Goal: Entertainment & Leisure: Browse casually

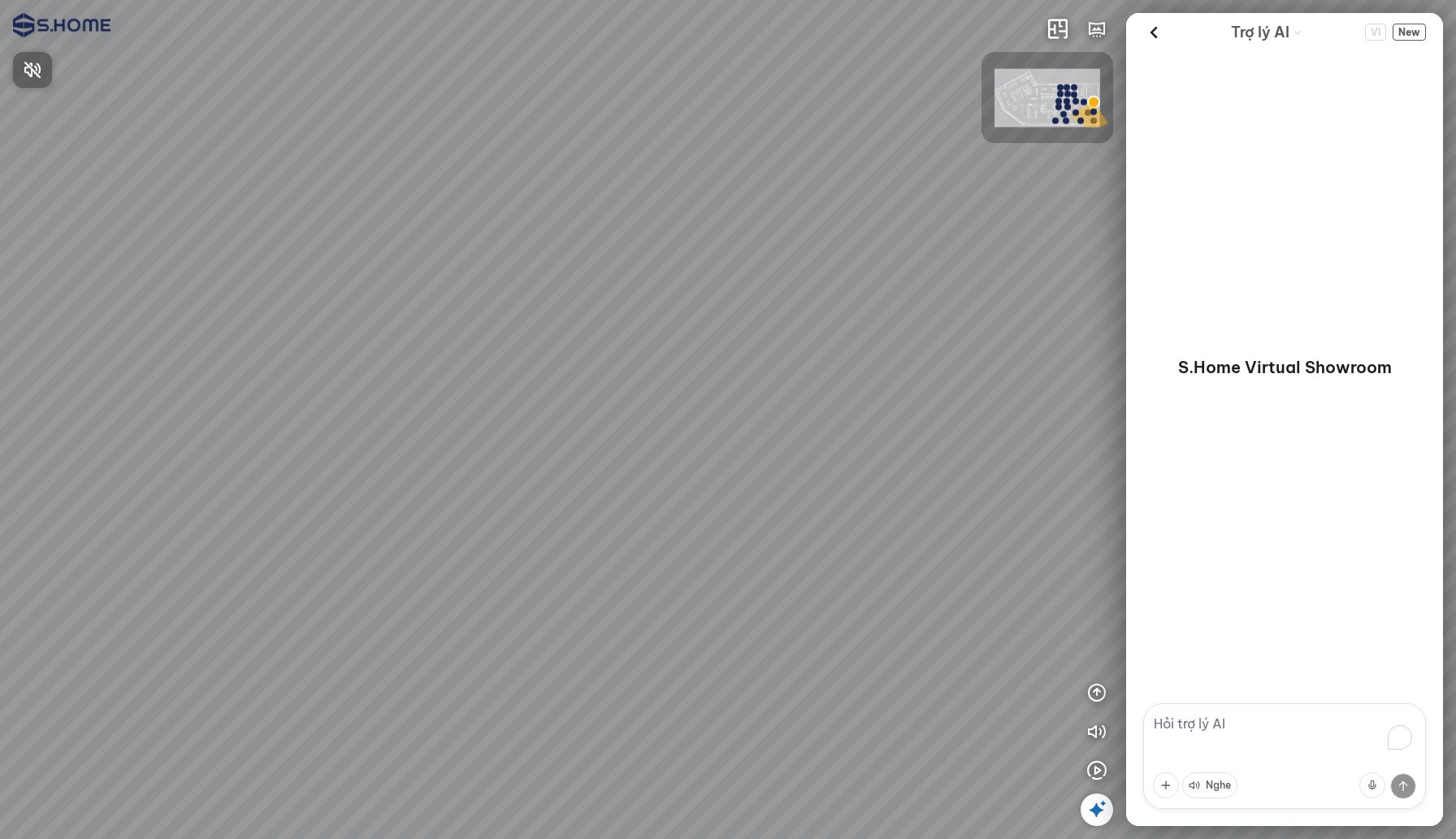
drag, startPoint x: 1081, startPoint y: 119, endPoint x: 1035, endPoint y: 87, distance: 56.0
click at [1035, 87] on div at bounding box center [728, 420] width 1456 height 839
drag, startPoint x: 1036, startPoint y: 99, endPoint x: 1062, endPoint y: 140, distance: 48.5
click at [1062, 140] on div at bounding box center [1048, 97] width 131 height 91
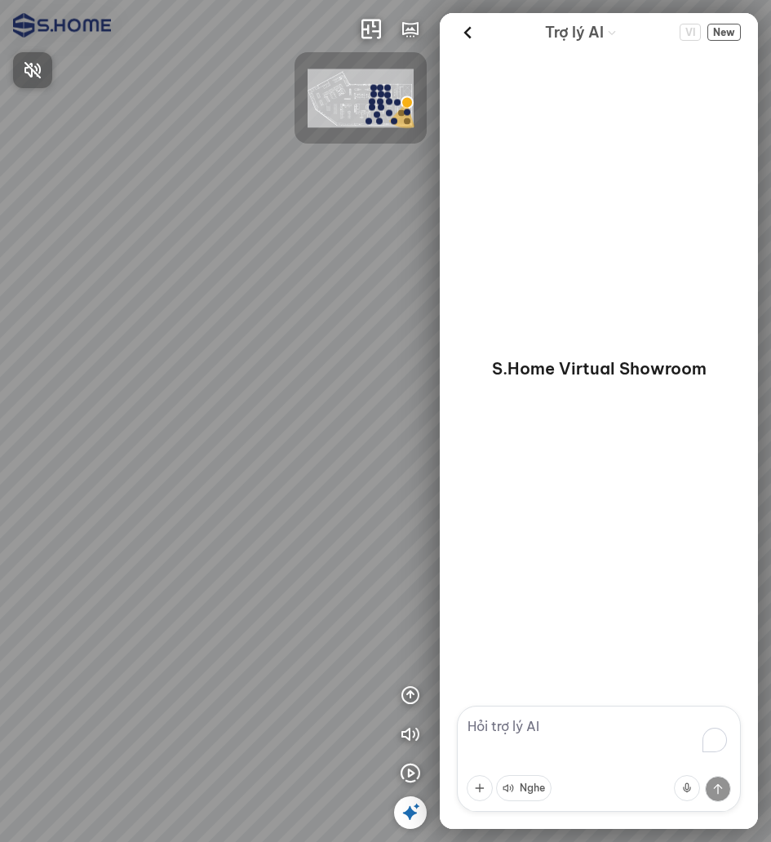
click at [389, 70] on div at bounding box center [385, 421] width 771 height 842
click at [397, 70] on img at bounding box center [361, 98] width 106 height 59
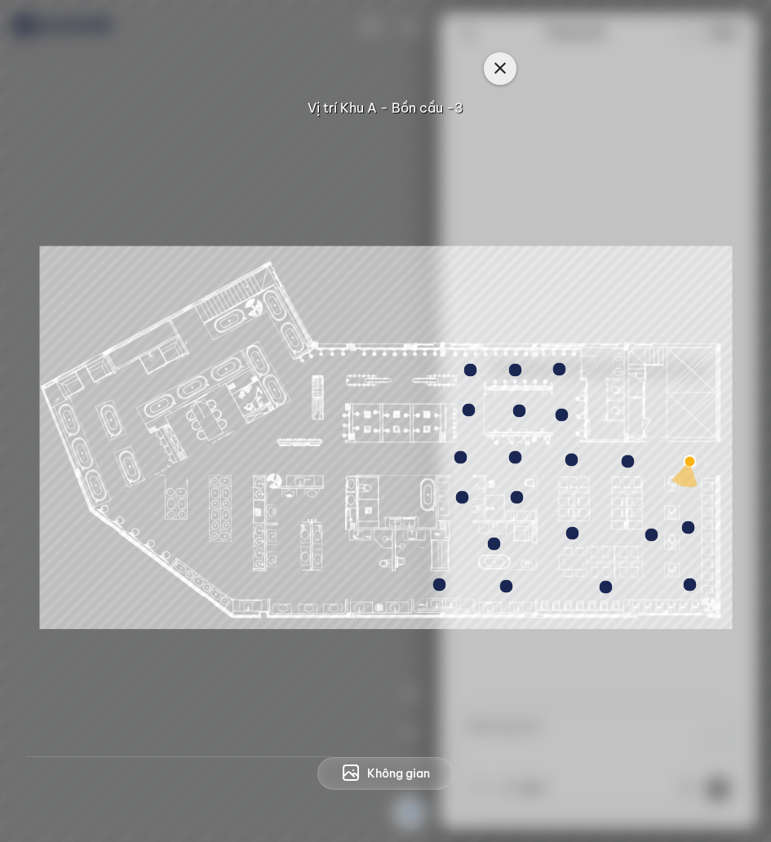
click at [492, 66] on icon "button" at bounding box center [500, 69] width 20 height 20
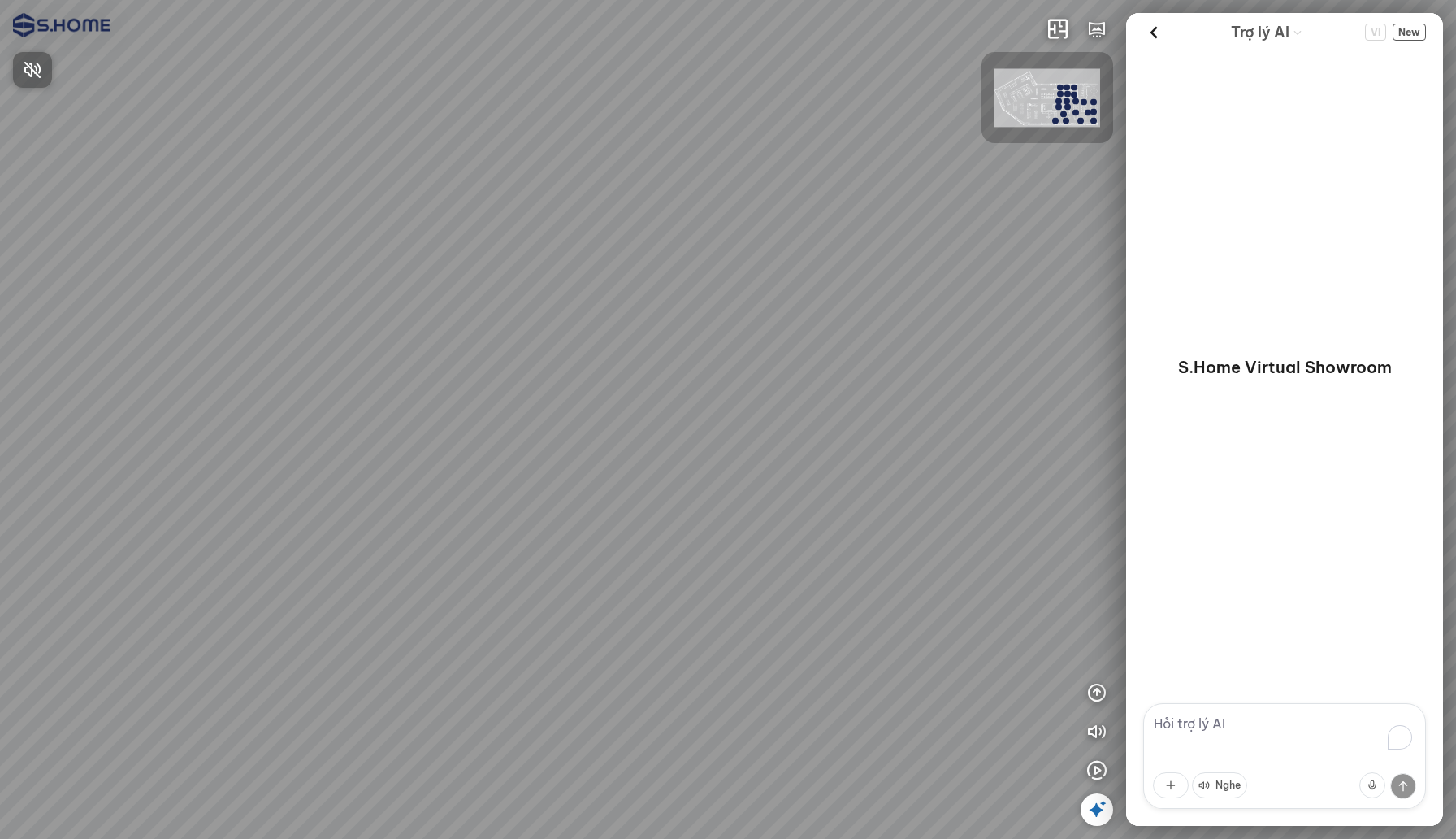
drag, startPoint x: 948, startPoint y: 354, endPoint x: 656, endPoint y: 354, distance: 292.0
click at [656, 354] on div at bounding box center [728, 420] width 1456 height 839
drag, startPoint x: 767, startPoint y: 388, endPoint x: 582, endPoint y: 388, distance: 185.0
click at [582, 388] on div at bounding box center [728, 420] width 1456 height 839
drag, startPoint x: 772, startPoint y: 408, endPoint x: 575, endPoint y: 408, distance: 197.0
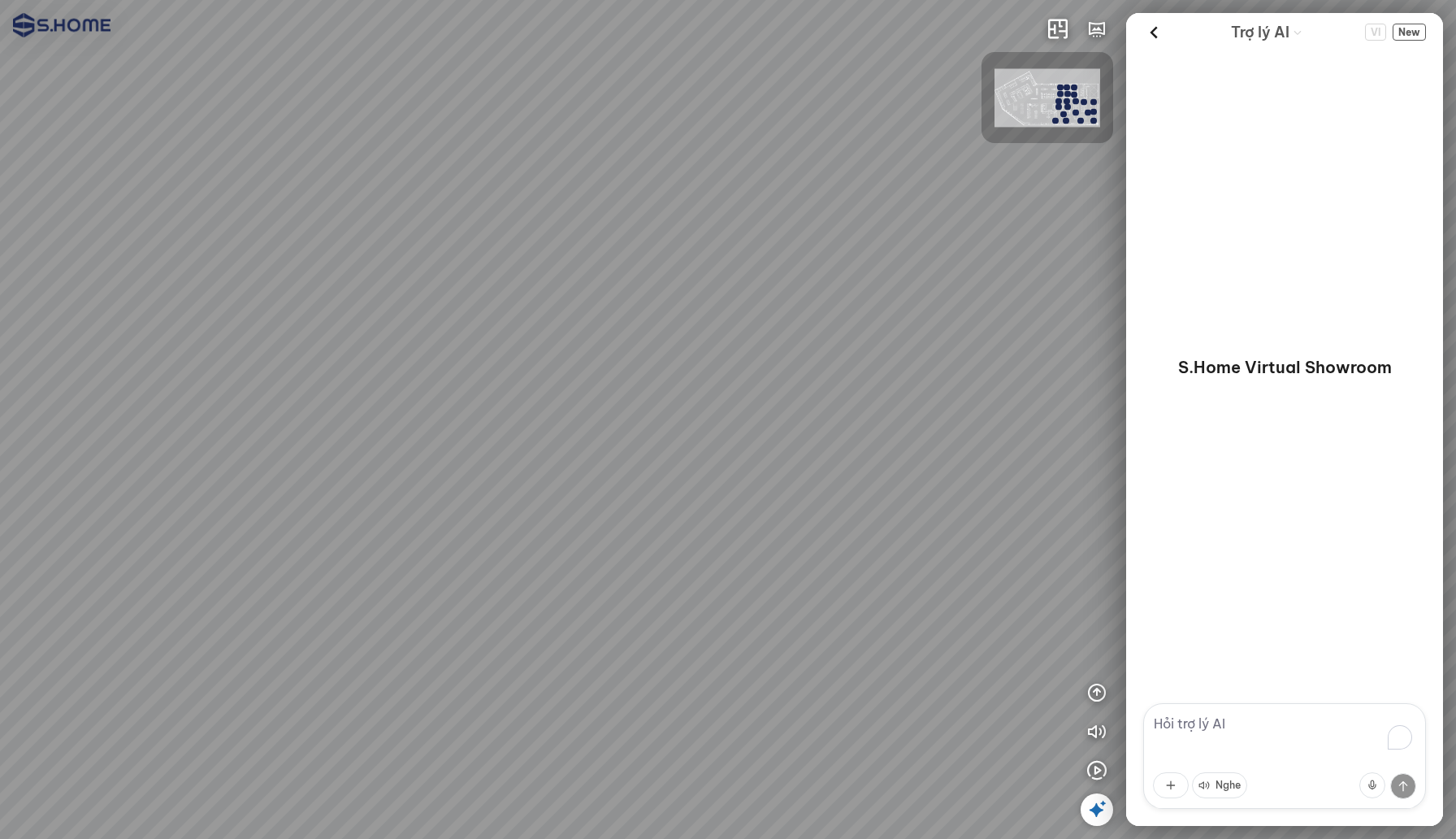
click at [575, 408] on div at bounding box center [728, 420] width 1456 height 839
drag, startPoint x: 656, startPoint y: 462, endPoint x: 616, endPoint y: 404, distance: 70.5
click at [616, 404] on div at bounding box center [728, 420] width 1456 height 839
click at [1096, 692] on icon "button" at bounding box center [1097, 694] width 20 height 20
click at [1093, 654] on icon "button" at bounding box center [1097, 654] width 20 height 20
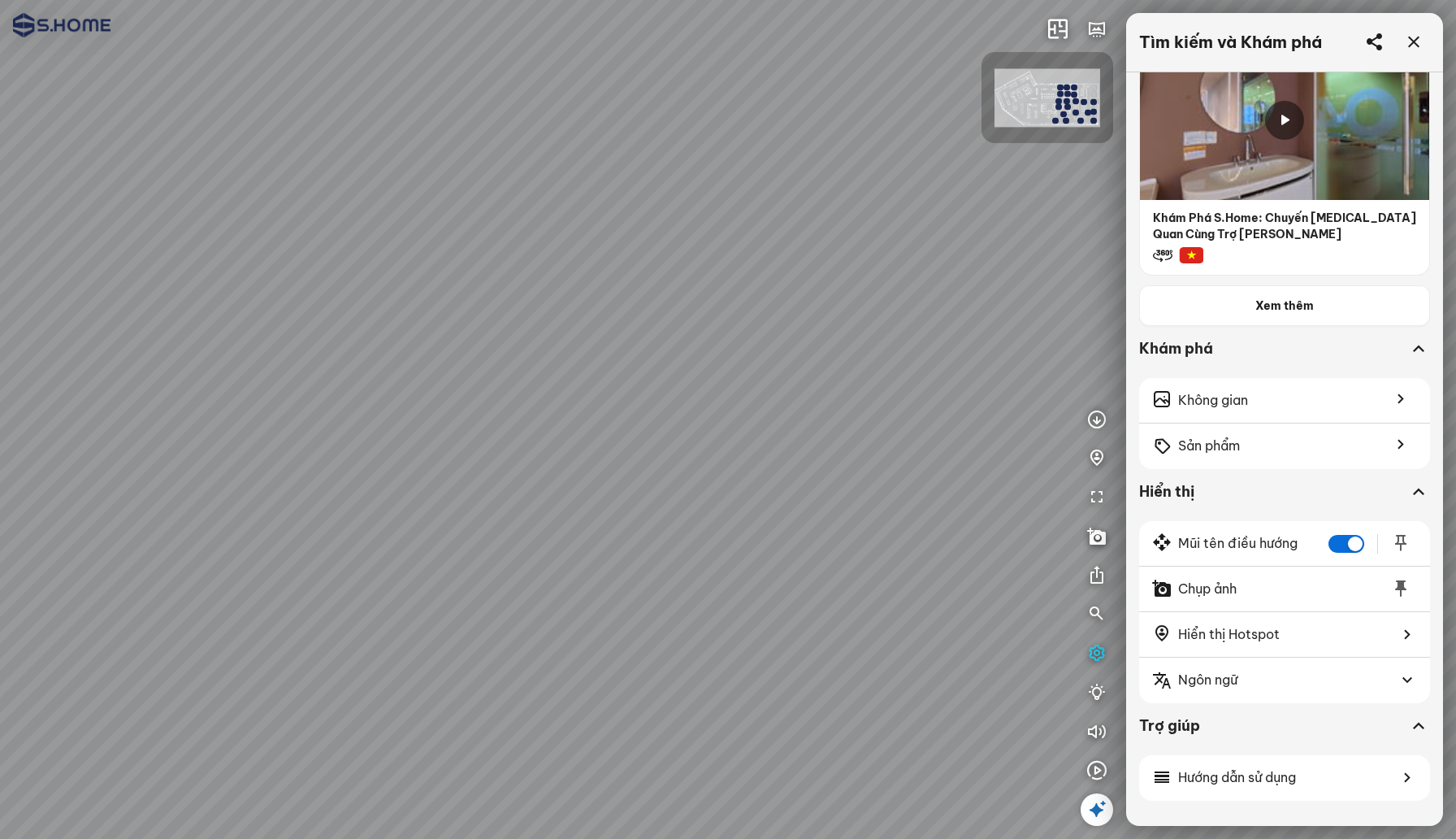
scroll to position [208, 0]
click at [1333, 544] on button "button" at bounding box center [1346, 543] width 36 height 18
click at [1333, 544] on div "button" at bounding box center [1337, 543] width 15 height 15
click at [1333, 544] on button "button" at bounding box center [1346, 543] width 36 height 18
click at [1333, 544] on div "button" at bounding box center [1337, 543] width 15 height 15
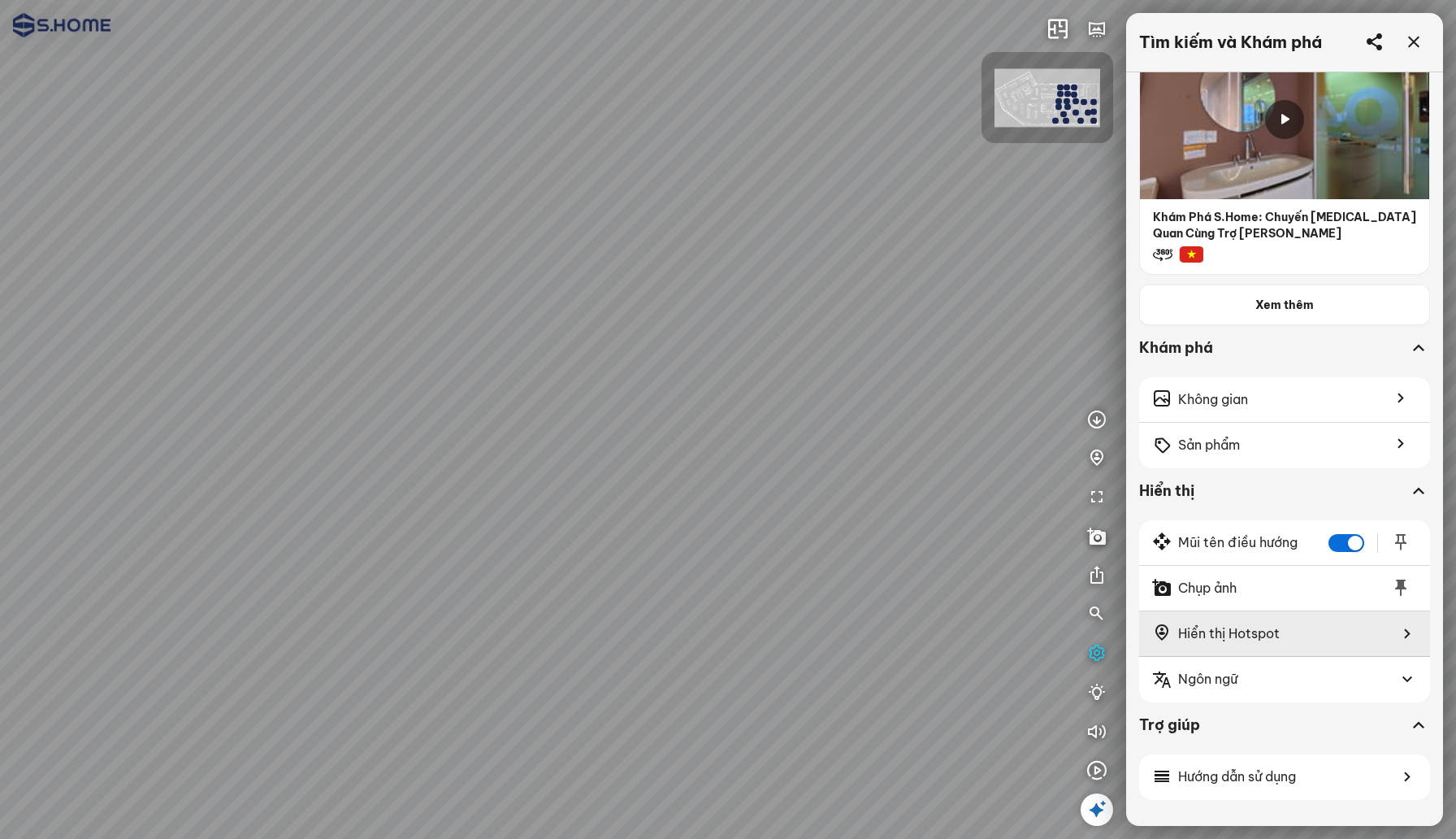
click at [1262, 648] on div "Hiển thị Hotspot" at bounding box center [1285, 635] width 291 height 46
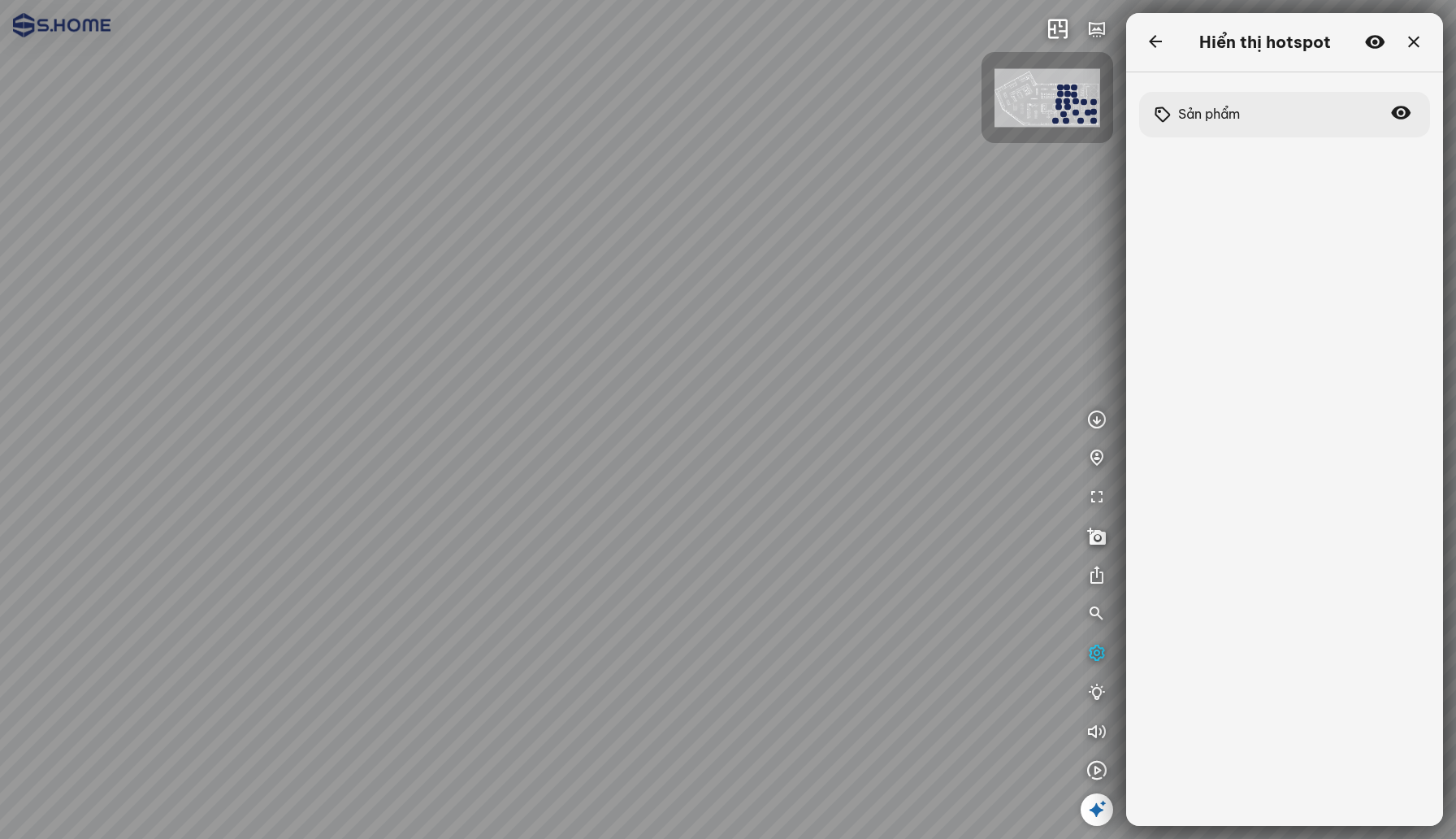
click at [1399, 112] on icon at bounding box center [1397, 113] width 39 height 20
